Goal: Find specific page/section: Find specific page/section

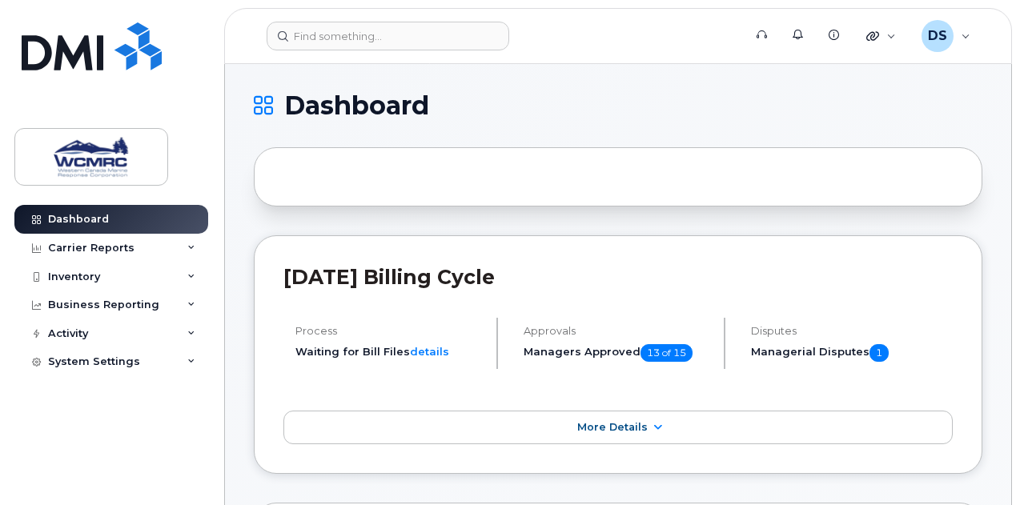
scroll to position [238, 0]
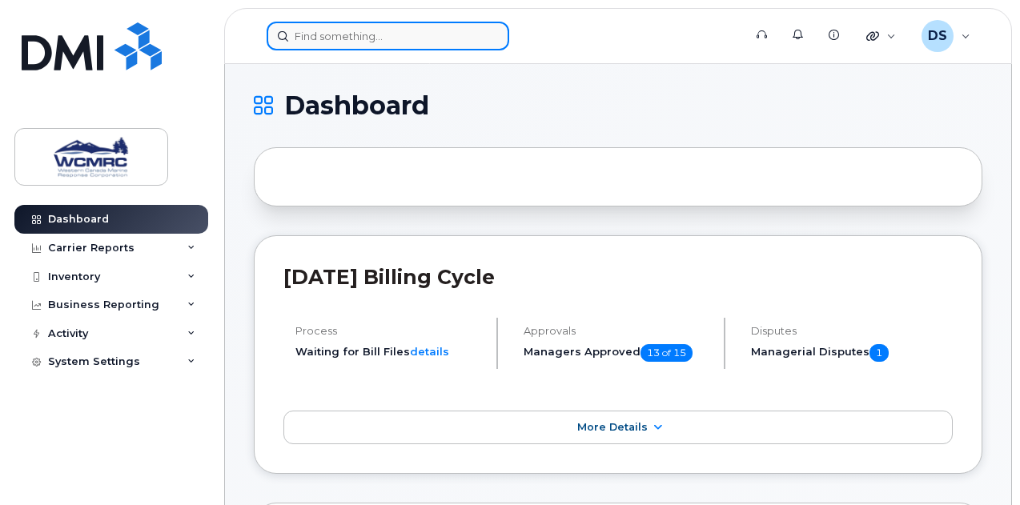
click at [319, 34] on input at bounding box center [388, 36] width 243 height 29
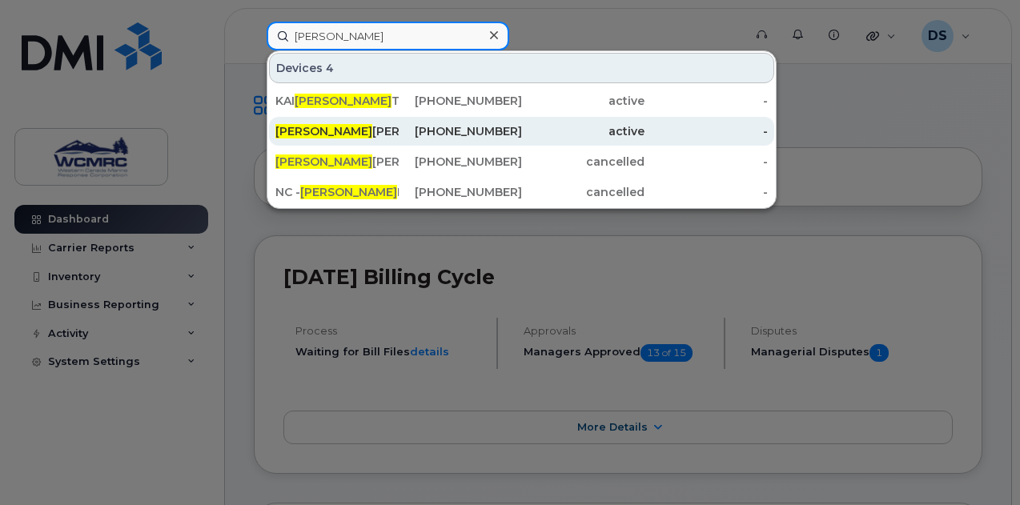
type input "kris"
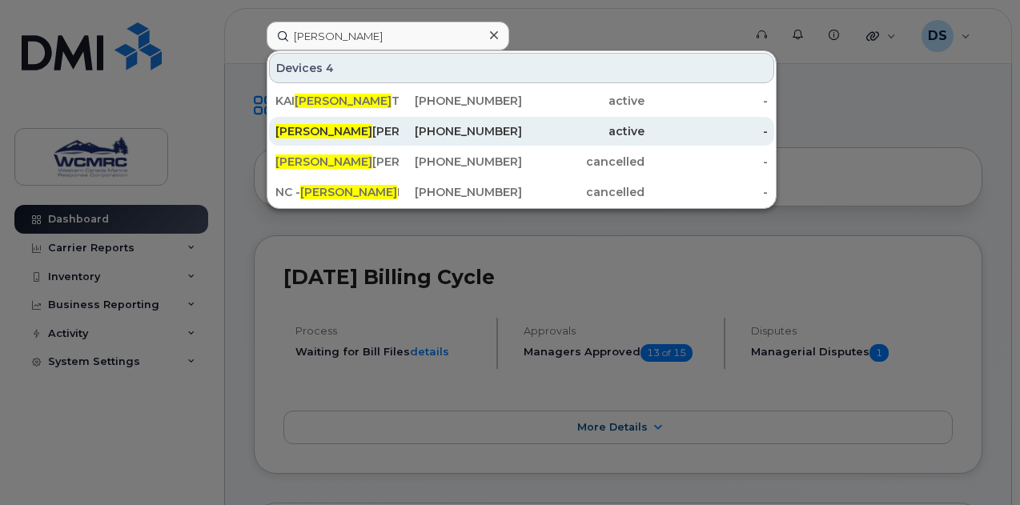
click at [295, 126] on span "KRIS" at bounding box center [323, 131] width 97 height 14
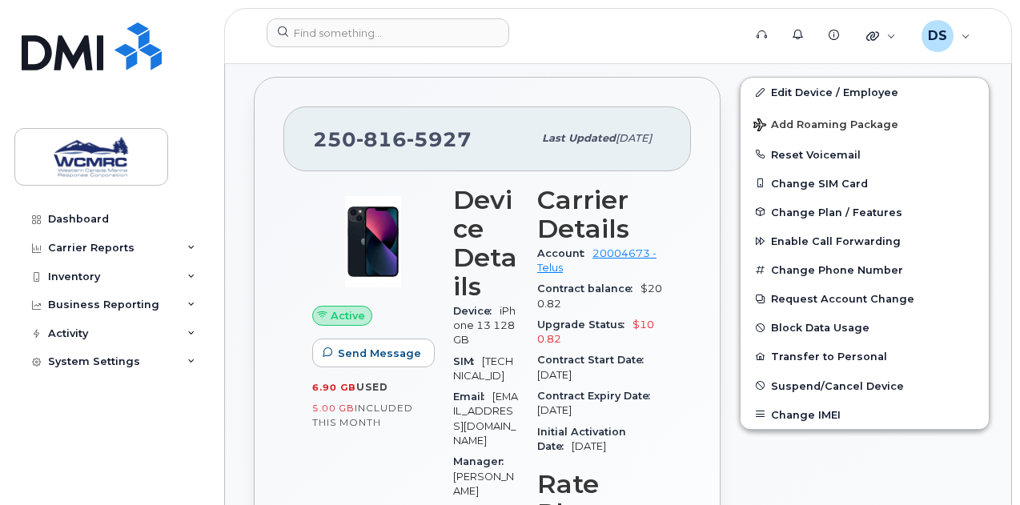
scroll to position [300, 0]
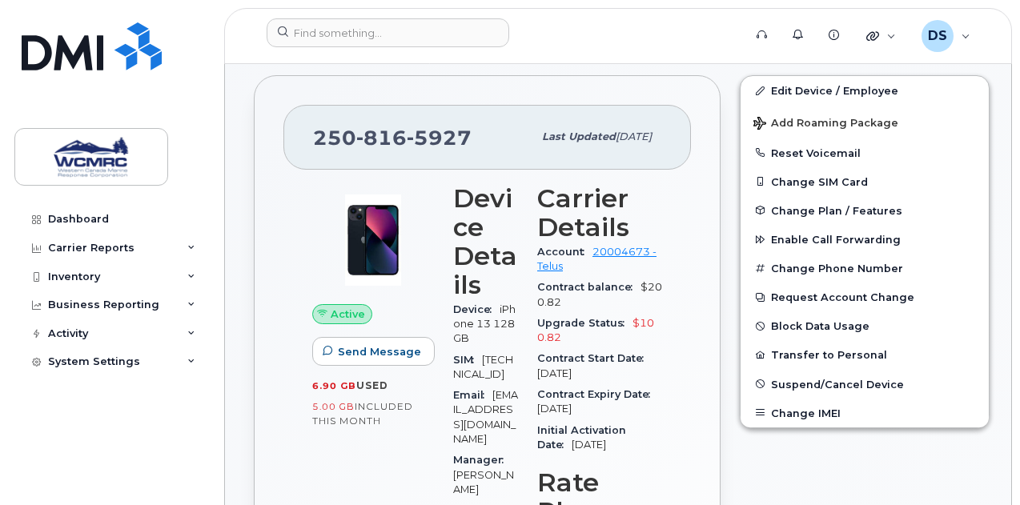
drag, startPoint x: 612, startPoint y: 407, endPoint x: 537, endPoint y: 407, distance: 75.3
click at [537, 407] on div "Contract Expiry Date [DATE]" at bounding box center [599, 402] width 125 height 36
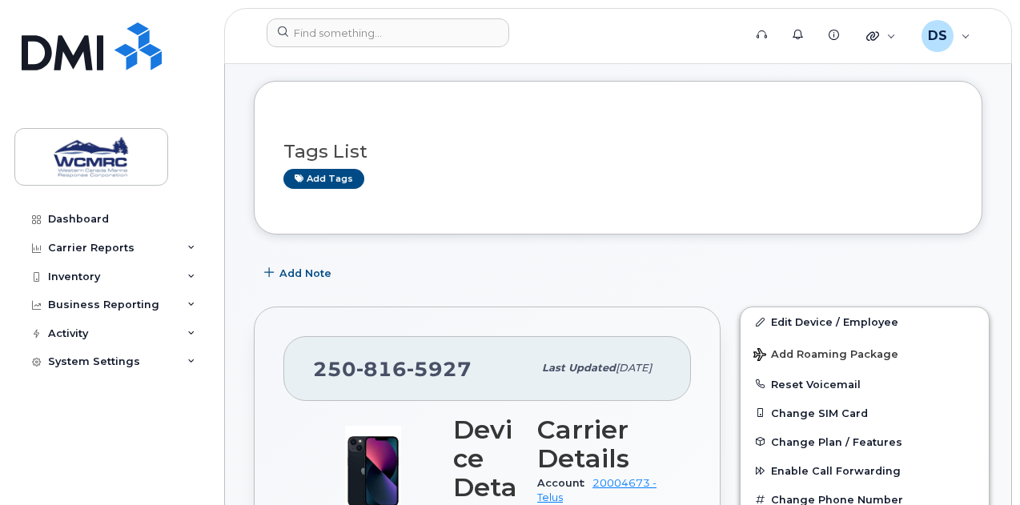
scroll to position [66, 0]
